Goal: Transaction & Acquisition: Purchase product/service

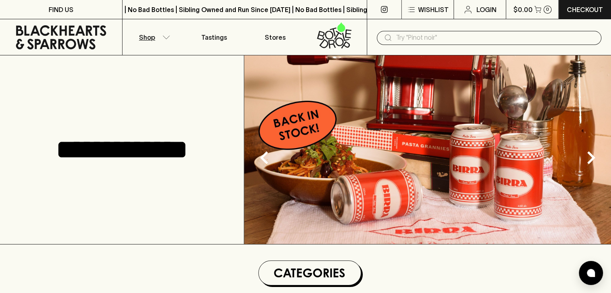
click at [158, 41] on button "Shop" at bounding box center [153, 37] width 61 height 36
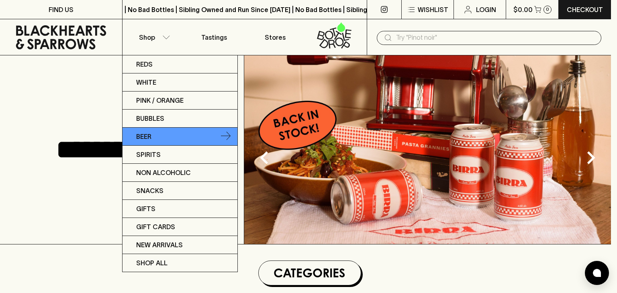
click at [153, 137] on link "Beer" at bounding box center [180, 137] width 115 height 18
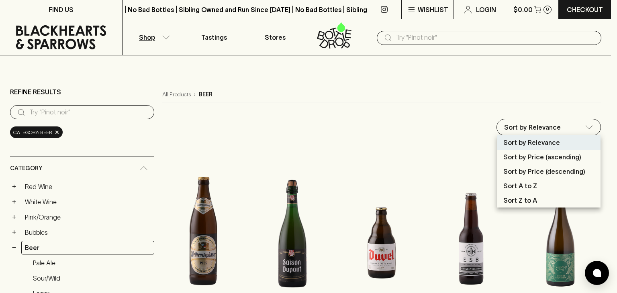
click at [420, 37] on div at bounding box center [308, 146] width 617 height 293
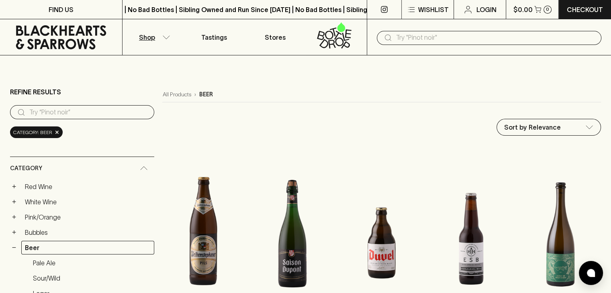
click at [415, 37] on input "text" at bounding box center [495, 37] width 199 height 13
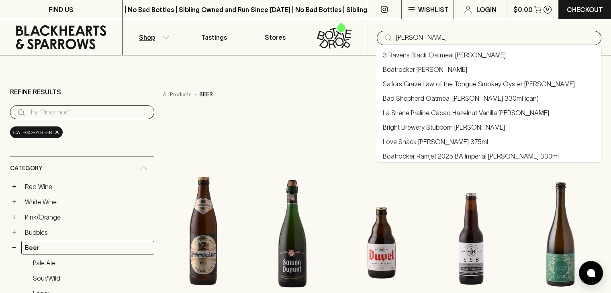
type input "[PERSON_NAME]"
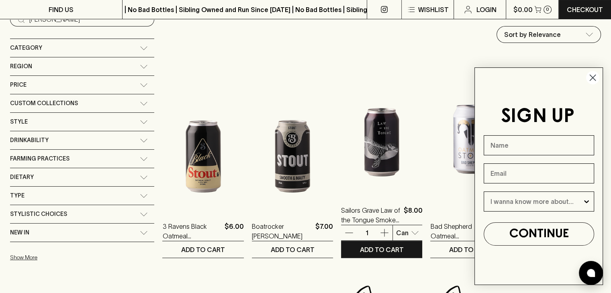
scroll to position [93, 0]
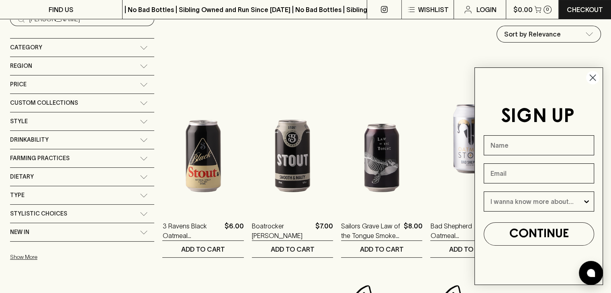
click at [591, 76] on circle "Close dialog" at bounding box center [592, 77] width 13 height 13
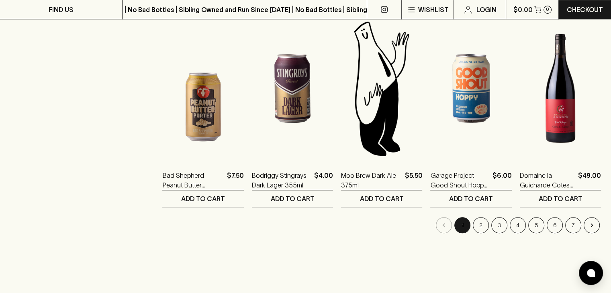
scroll to position [785, 0]
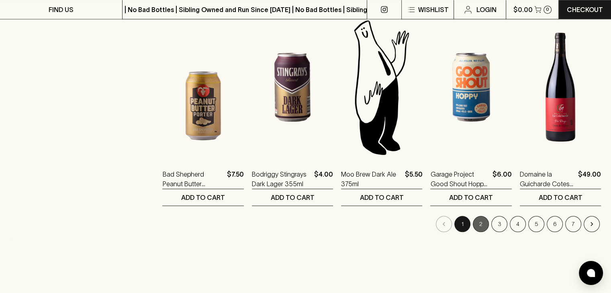
click at [484, 224] on button "2" at bounding box center [481, 224] width 16 height 16
